Goal: Task Accomplishment & Management: Manage account settings

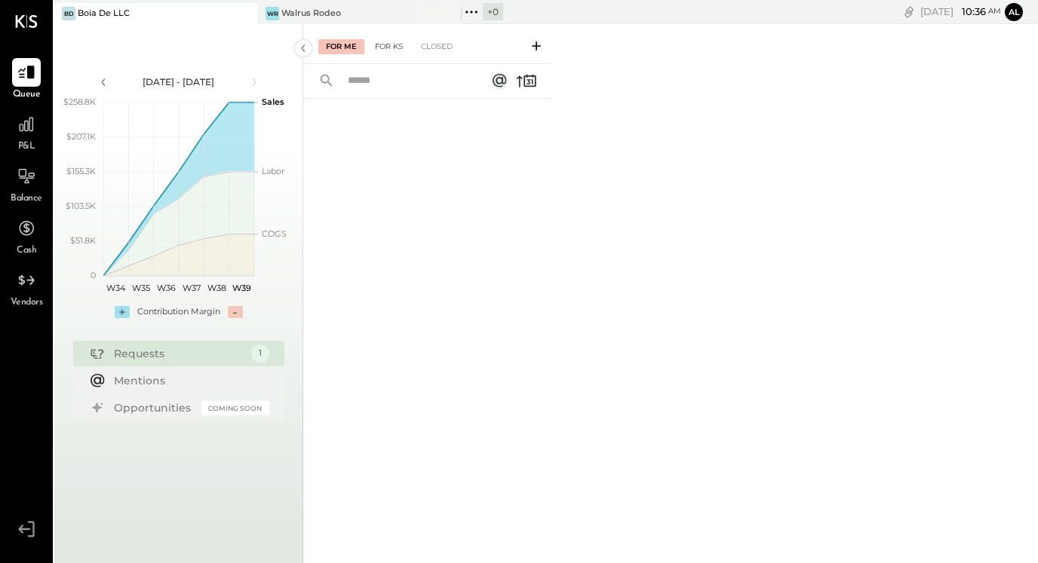
click at [388, 52] on div "For KS" at bounding box center [388, 46] width 43 height 15
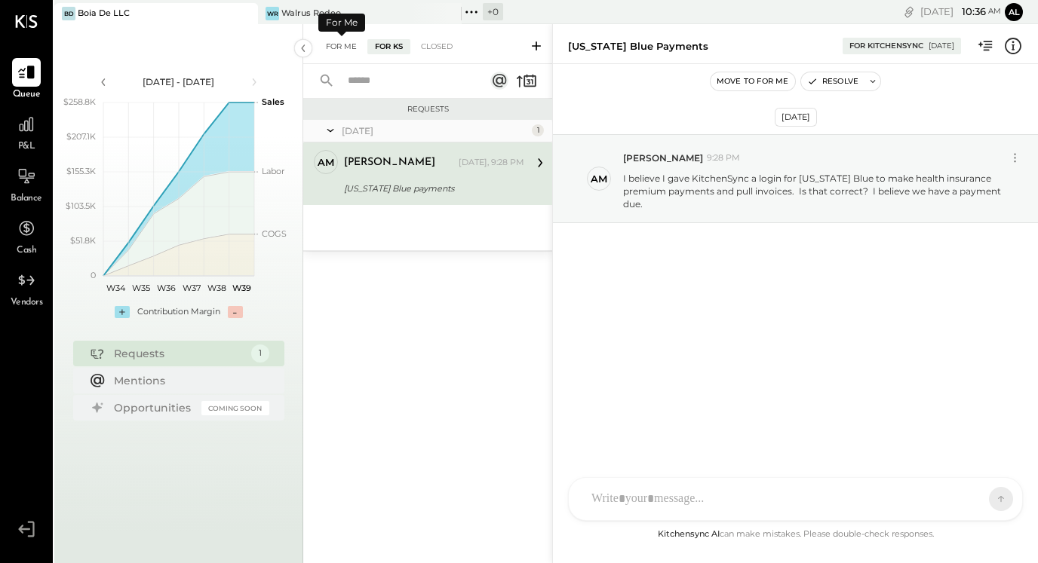
click at [335, 47] on div "For Me" at bounding box center [341, 46] width 46 height 15
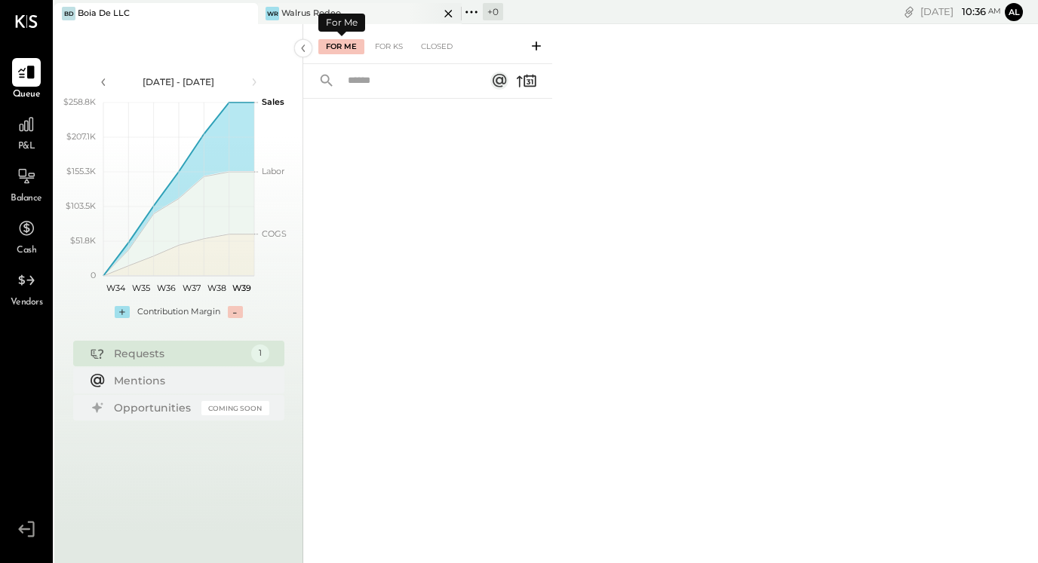
click at [339, 5] on div "WR Walrus Rodeo" at bounding box center [360, 13] width 204 height 21
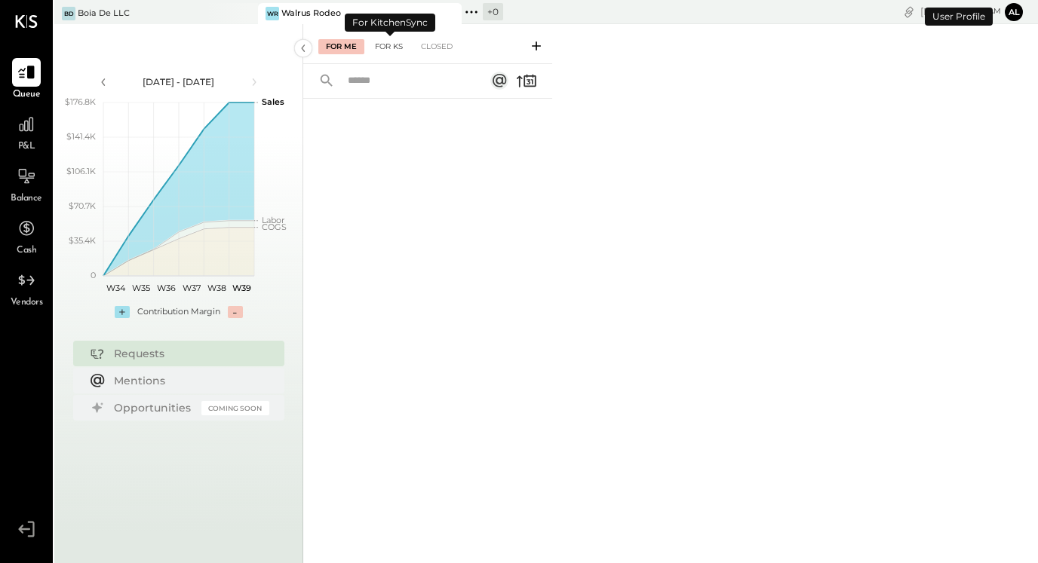
click at [397, 43] on div "For KS" at bounding box center [388, 46] width 43 height 15
click at [354, 51] on div "For Me" at bounding box center [341, 46] width 46 height 15
click at [219, 13] on div at bounding box center [231, 13] width 53 height 20
